Goal: Navigation & Orientation: Find specific page/section

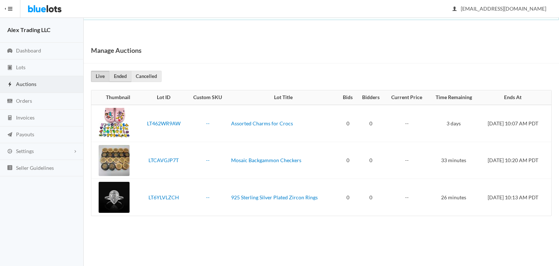
click at [121, 72] on link "Ended" at bounding box center [120, 76] width 22 height 11
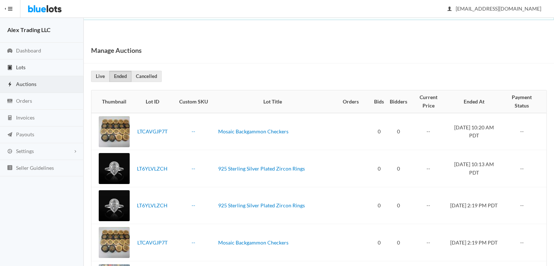
click at [50, 74] on link "Lots" at bounding box center [42, 67] width 84 height 17
